Goal: Information Seeking & Learning: Compare options

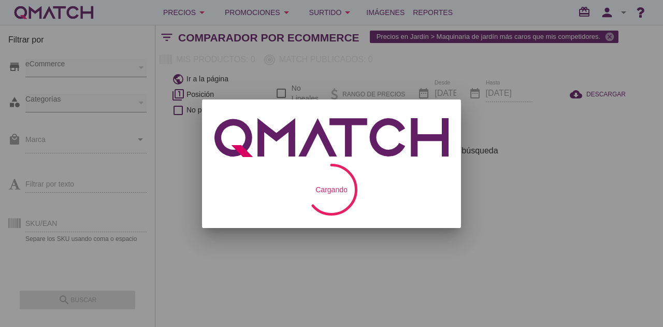
checkbox input "false"
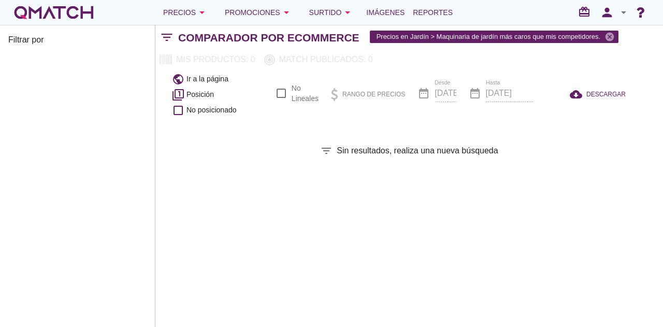
checkbox input "false"
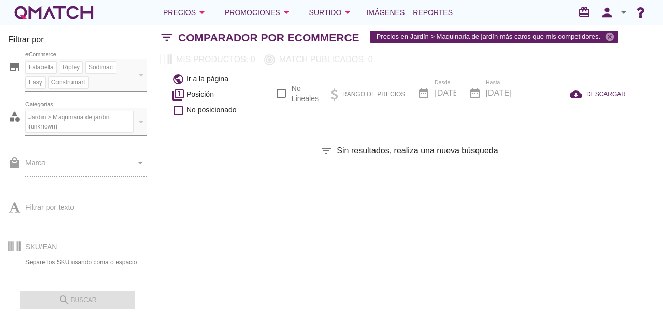
click at [77, 7] on div "white-qmatch-logo" at bounding box center [53, 12] width 83 height 21
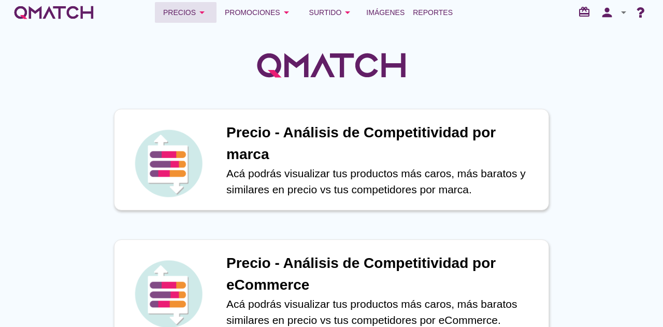
click at [184, 9] on div "Precios arrow_drop_down" at bounding box center [185, 12] width 45 height 12
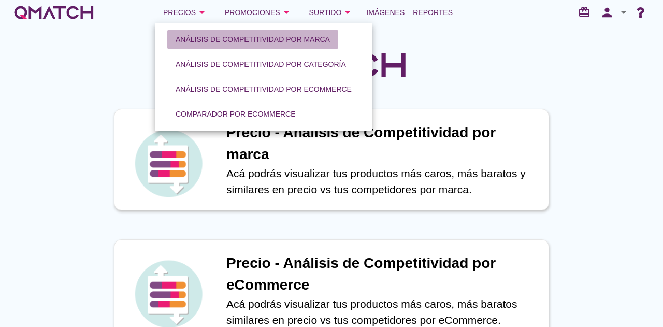
click at [203, 38] on div "Análisis de competitividad por marca" at bounding box center [253, 39] width 154 height 11
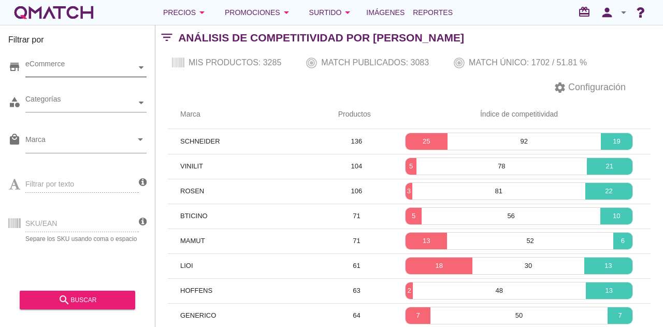
click at [106, 71] on div "eCommerce" at bounding box center [80, 67] width 111 height 11
click at [87, 77] on div "eCommerce [GEOGRAPHIC_DATA]" at bounding box center [85, 68] width 121 height 19
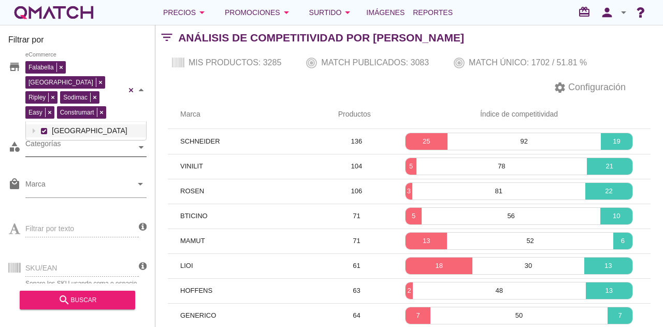
click at [77, 142] on div "Categorías" at bounding box center [80, 147] width 111 height 11
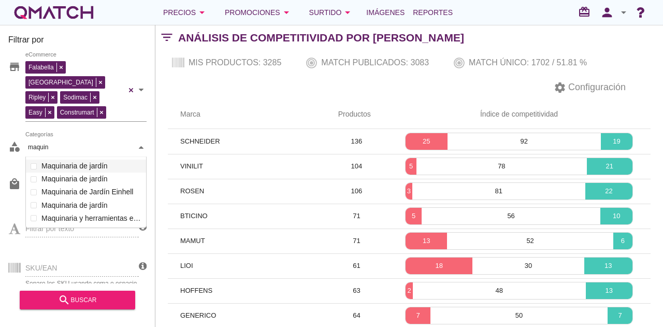
scroll to position [71, 121]
click at [83, 157] on div "Categorías maquin maquin Salud y Hogar Pinturas Muebles Jardín y Aire libre Cam…" at bounding box center [85, 147] width 121 height 19
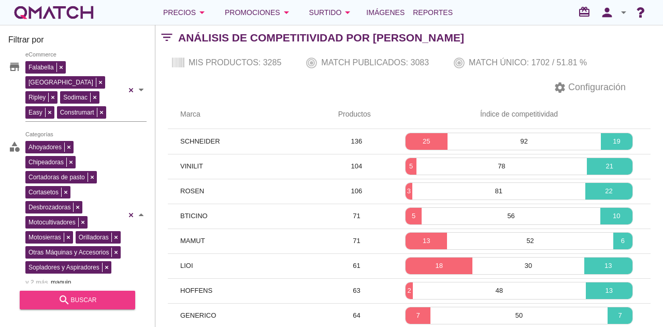
type input "maquin"
click at [125, 304] on div "search buscar" at bounding box center [77, 300] width 99 height 12
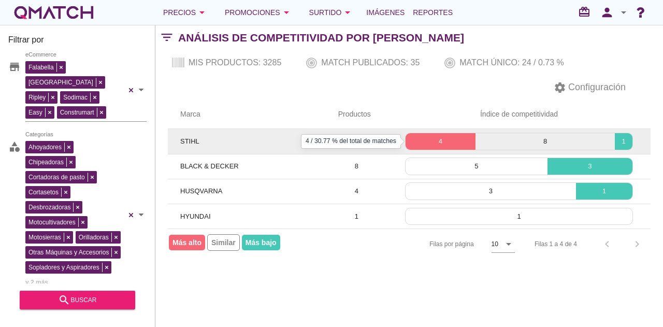
click at [426, 142] on p "4" at bounding box center [441, 141] width 70 height 10
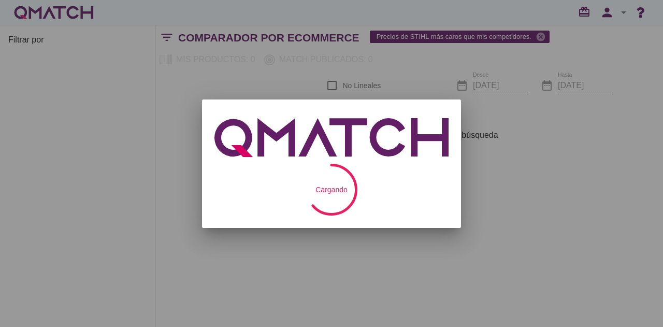
checkbox input "false"
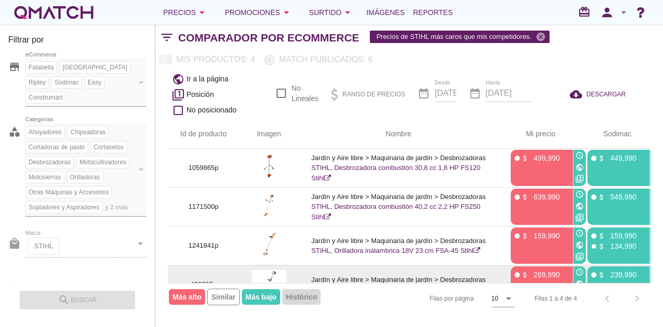
scroll to position [28, 0]
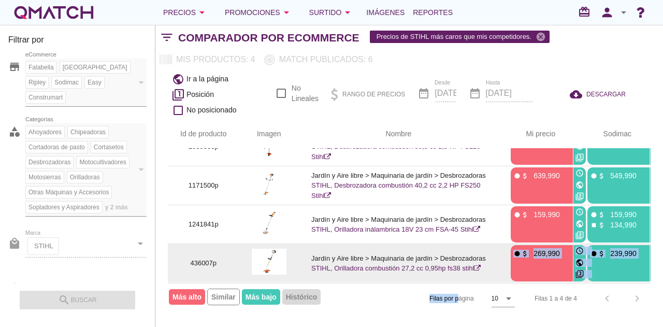
drag, startPoint x: 459, startPoint y: 282, endPoint x: 489, endPoint y: 270, distance: 31.8
click at [489, 270] on div "Id de producto Imagen Nombre arrow_upward Mi precio arrow_upward Sodimac arrow_…" at bounding box center [409, 217] width 483 height 194
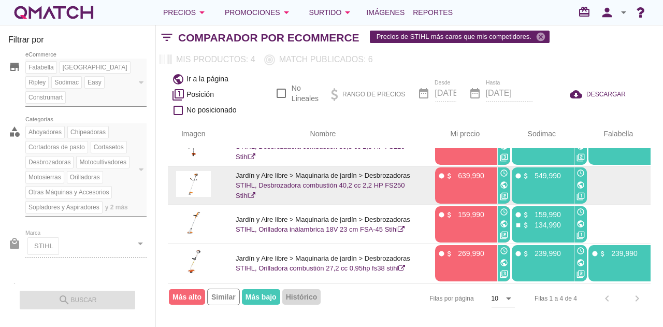
scroll to position [28, 88]
